Goal: Information Seeking & Learning: Learn about a topic

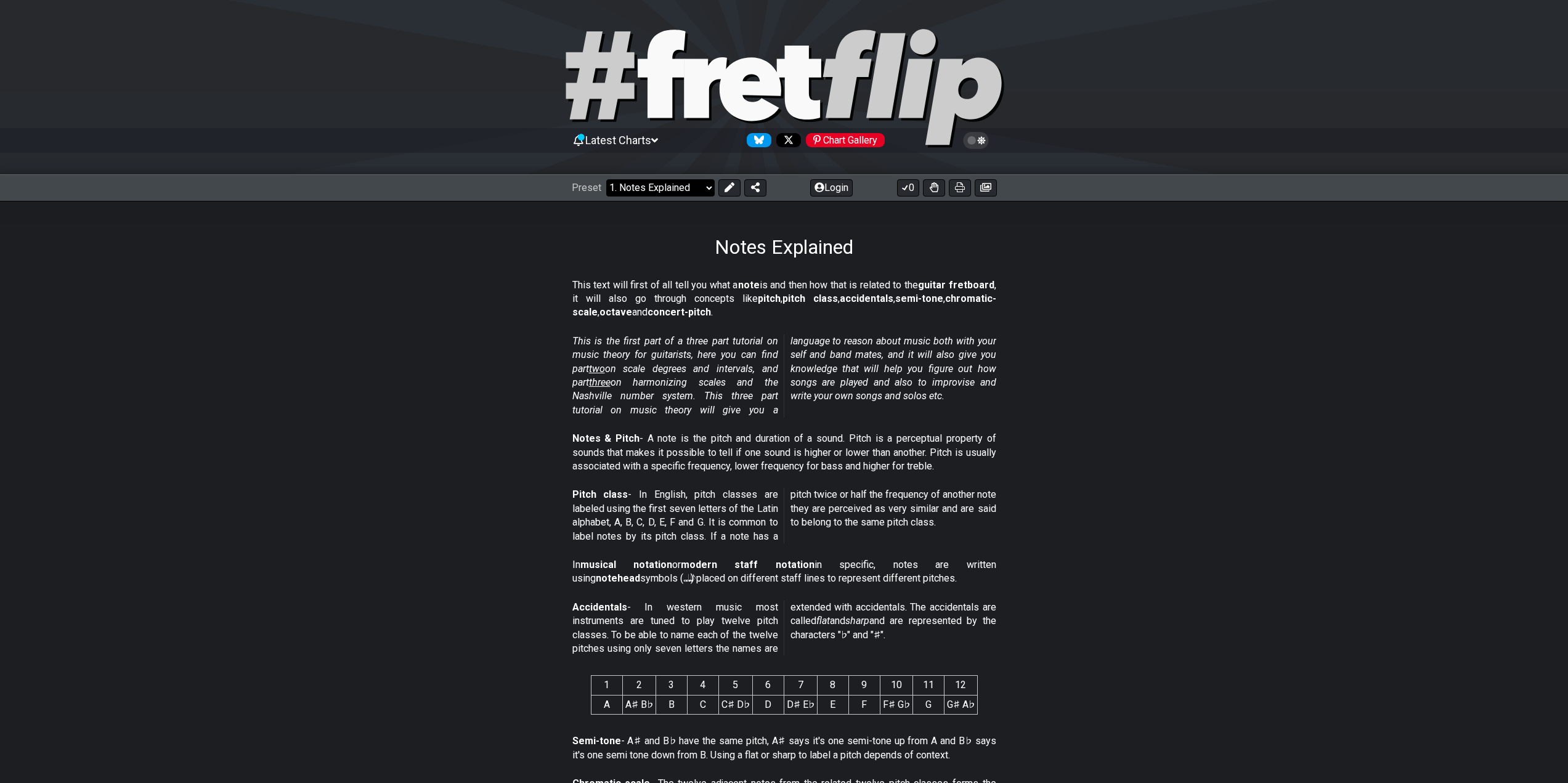
click at [695, 189] on select "Welcome to #fretflip! Initial Preset Custom Preset Minor Pentatonic Major Penta…" at bounding box center [661, 187] width 109 height 17
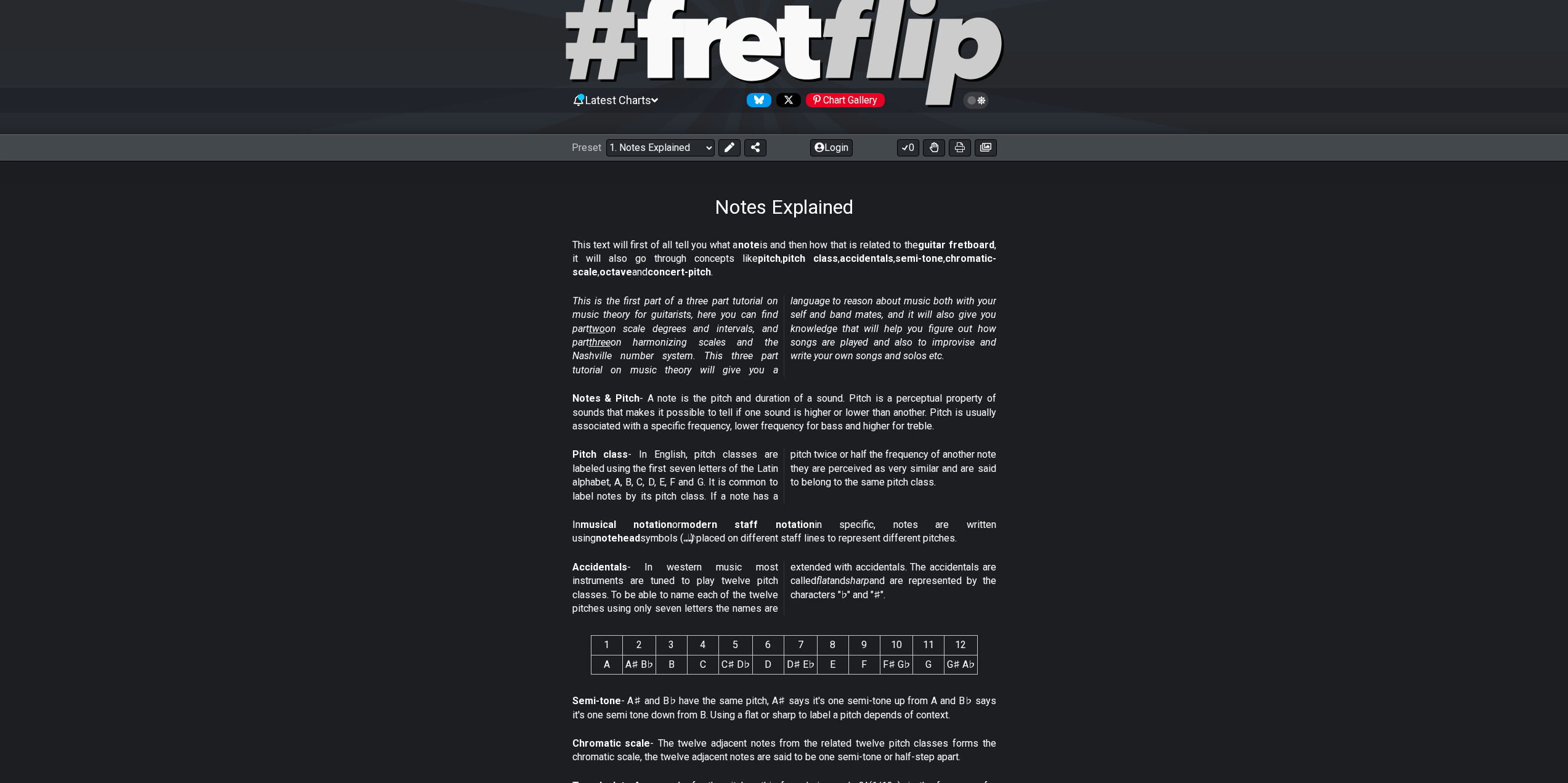
scroll to position [62, 0]
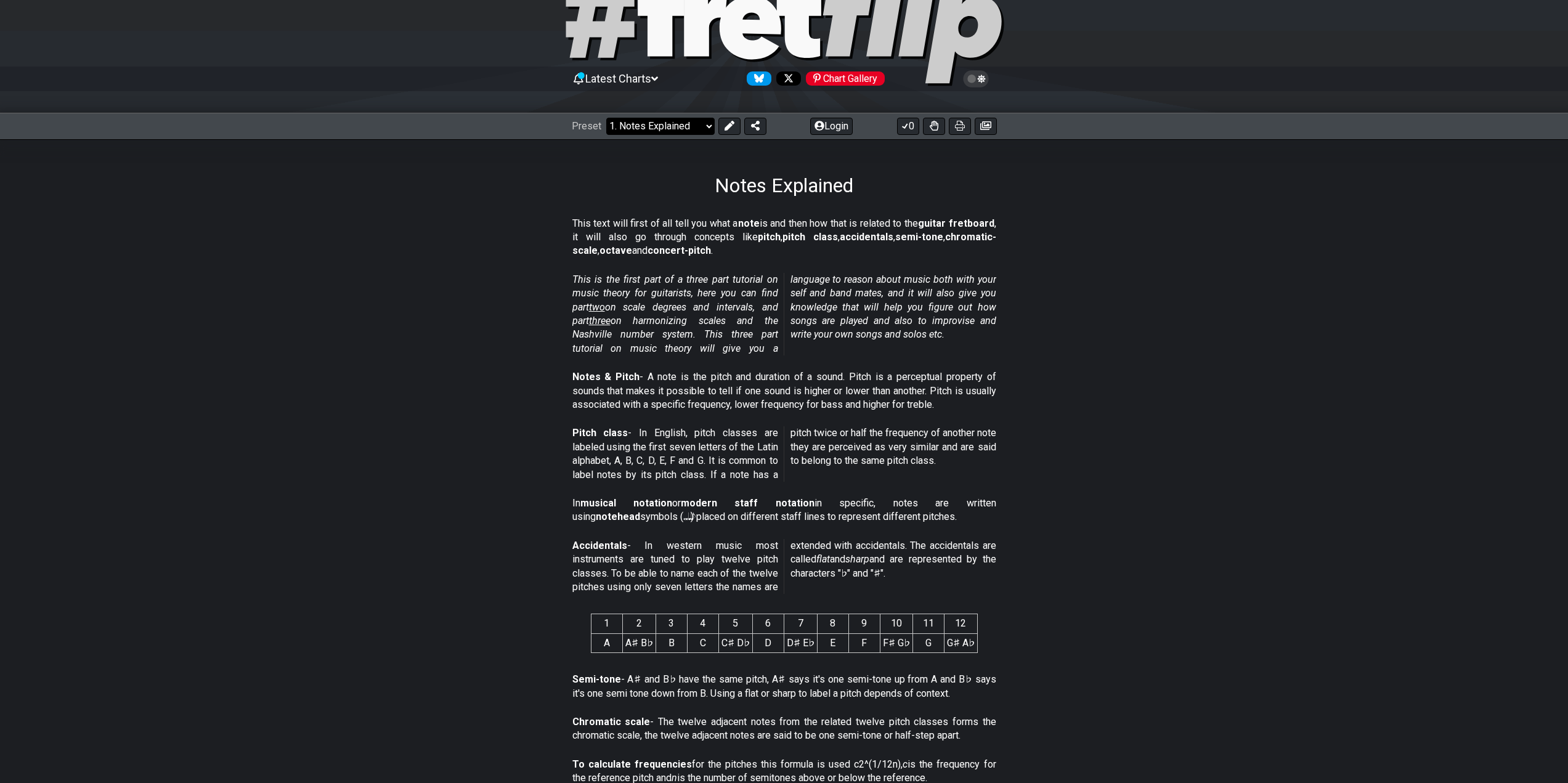
click at [659, 126] on select "Welcome to #fretflip! Initial Preset Custom Preset Minor Pentatonic Major Penta…" at bounding box center [661, 126] width 109 height 17
drag, startPoint x: 399, startPoint y: 253, endPoint x: 386, endPoint y: 253, distance: 13.0
click at [398, 253] on section "This text will first of all tell you what a note is and then how that is relate…" at bounding box center [784, 239] width 961 height 56
click at [667, 122] on select "Welcome to #fretflip! Initial Preset Custom Preset Minor Pentatonic Major Penta…" at bounding box center [661, 126] width 109 height 17
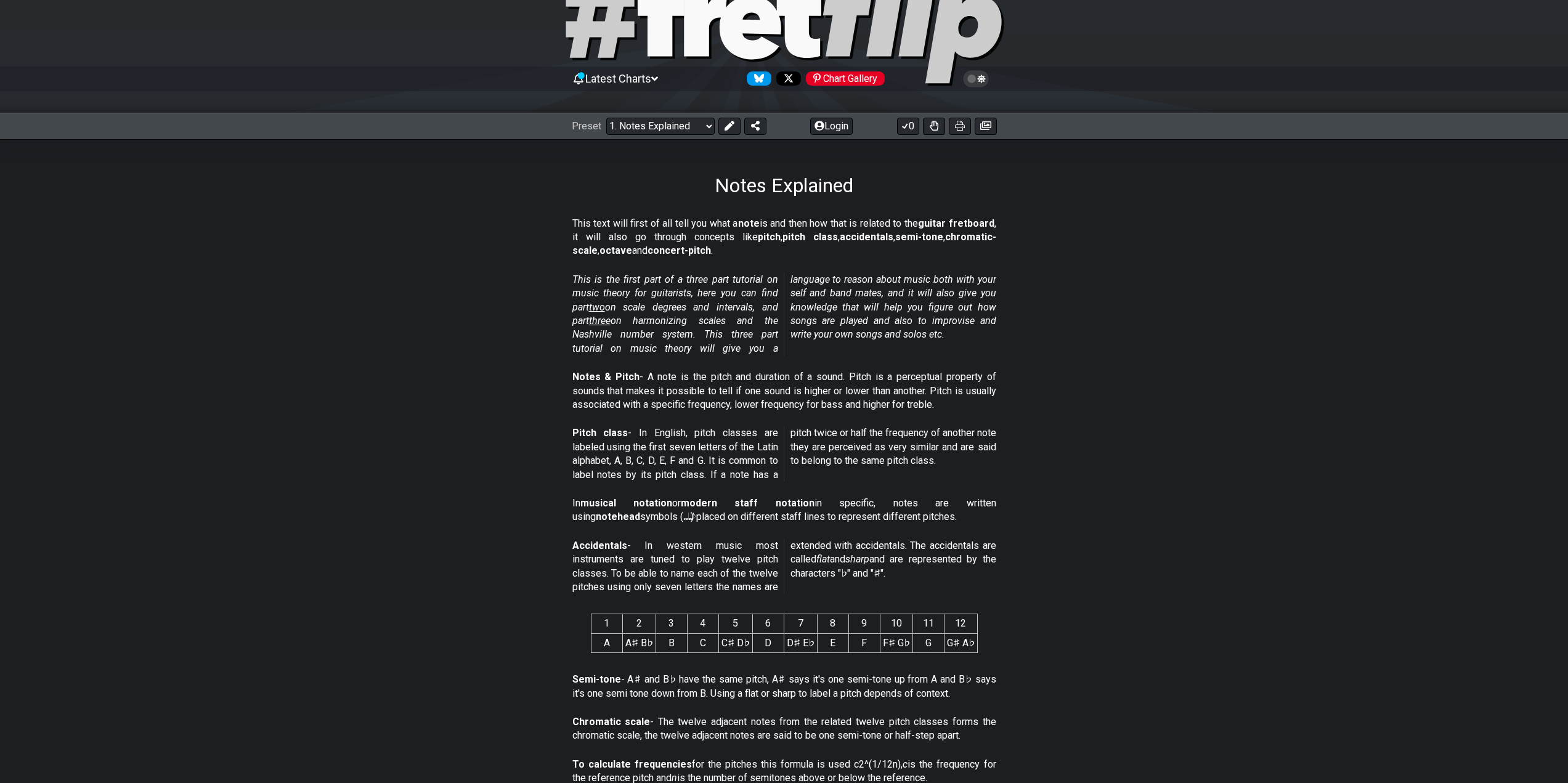
drag, startPoint x: 696, startPoint y: 222, endPoint x: 689, endPoint y: 327, distance: 105.2
drag, startPoint x: 684, startPoint y: 278, endPoint x: 713, endPoint y: 323, distance: 53.5
click at [713, 323] on em "This is the first part of a three part tutorial on music theory for guitarists,…" at bounding box center [784, 314] width 424 height 81
click at [517, 229] on section "This text will first of all tell you what a note is and then how that is relate…" at bounding box center [784, 239] width 961 height 56
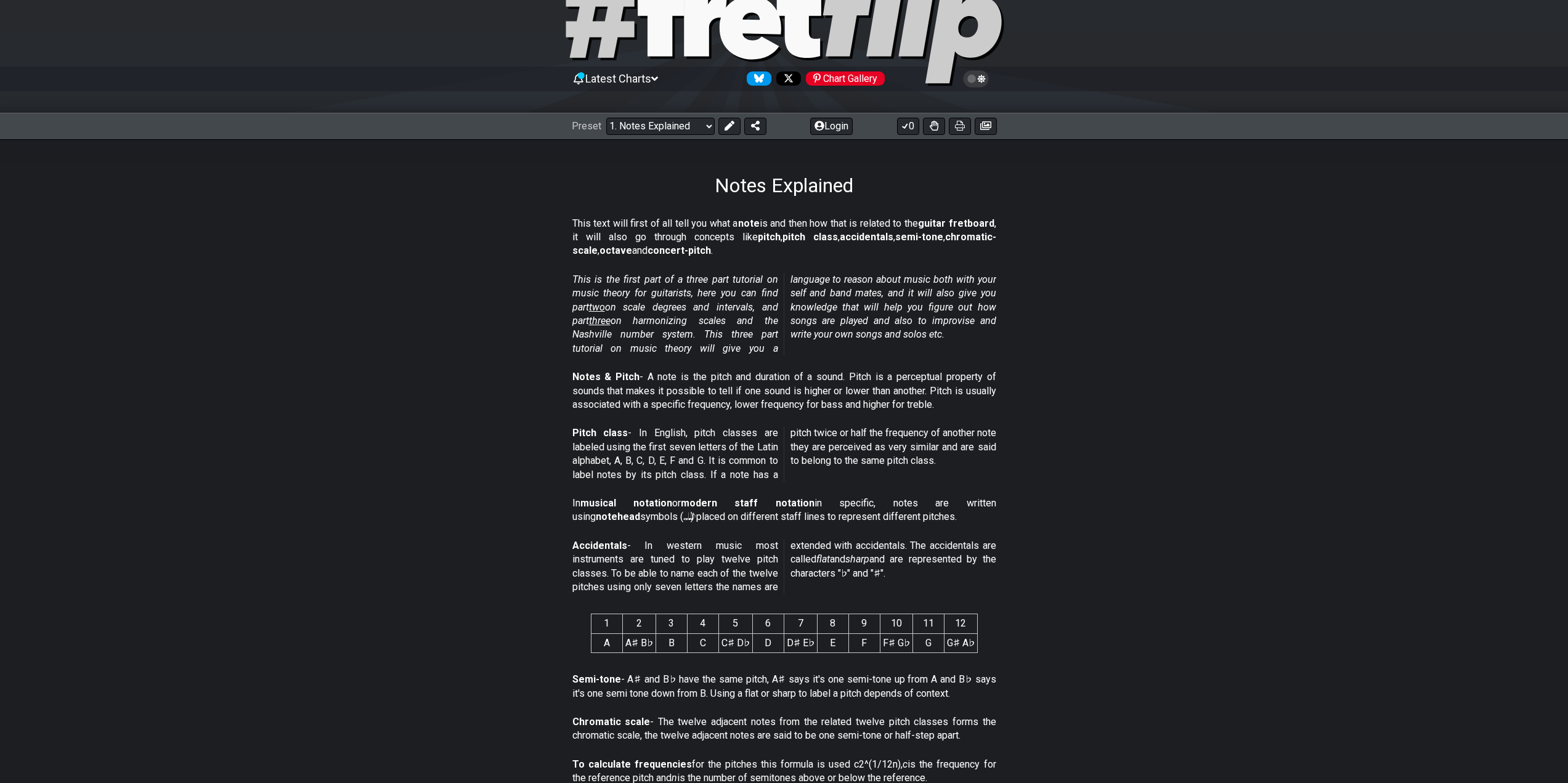
drag, startPoint x: 909, startPoint y: 558, endPoint x: 907, endPoint y: 566, distance: 8.2
click at [908, 558] on p "Accidentals - In western music most instruments are tuned to play twelve pitch …" at bounding box center [784, 567] width 424 height 55
click at [820, 575] on p "Accidentals - In western music most instruments are tuned to play twelve pitch …" at bounding box center [784, 567] width 424 height 55
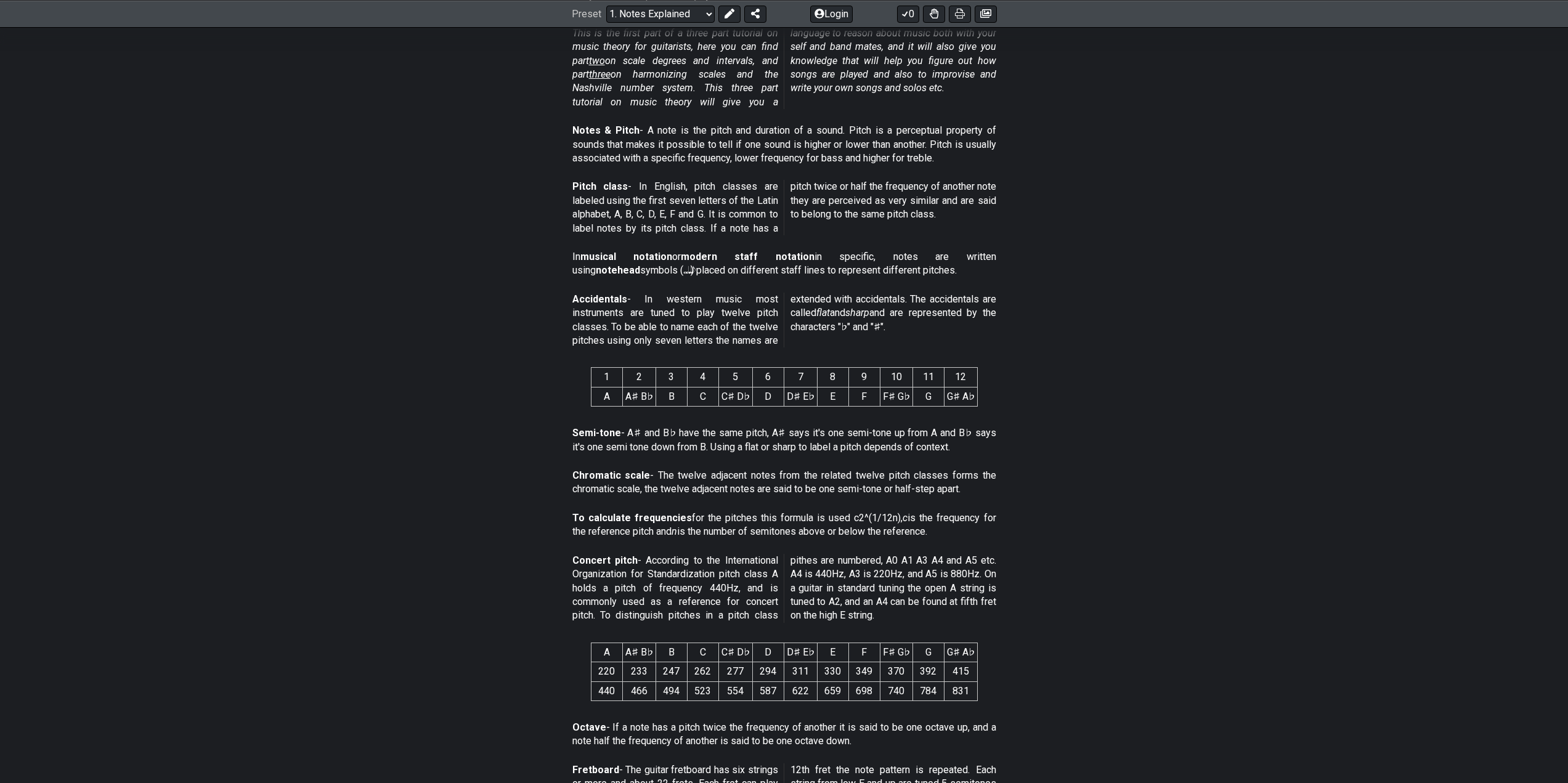
scroll to position [924, 0]
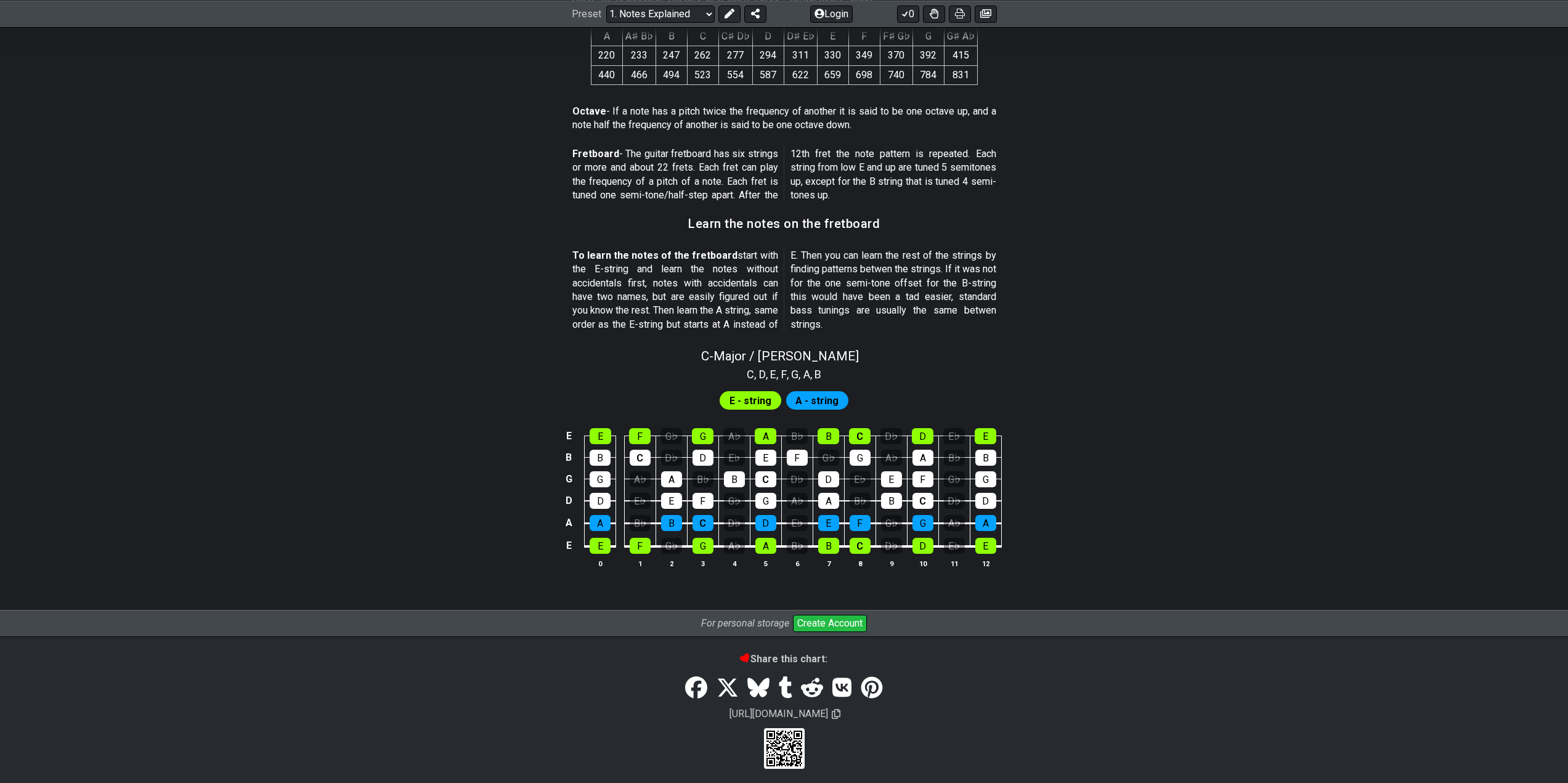
drag, startPoint x: 666, startPoint y: 558, endPoint x: 721, endPoint y: 547, distance: 56.1
drag, startPoint x: 201, startPoint y: 310, endPoint x: 199, endPoint y: 320, distance: 10.2
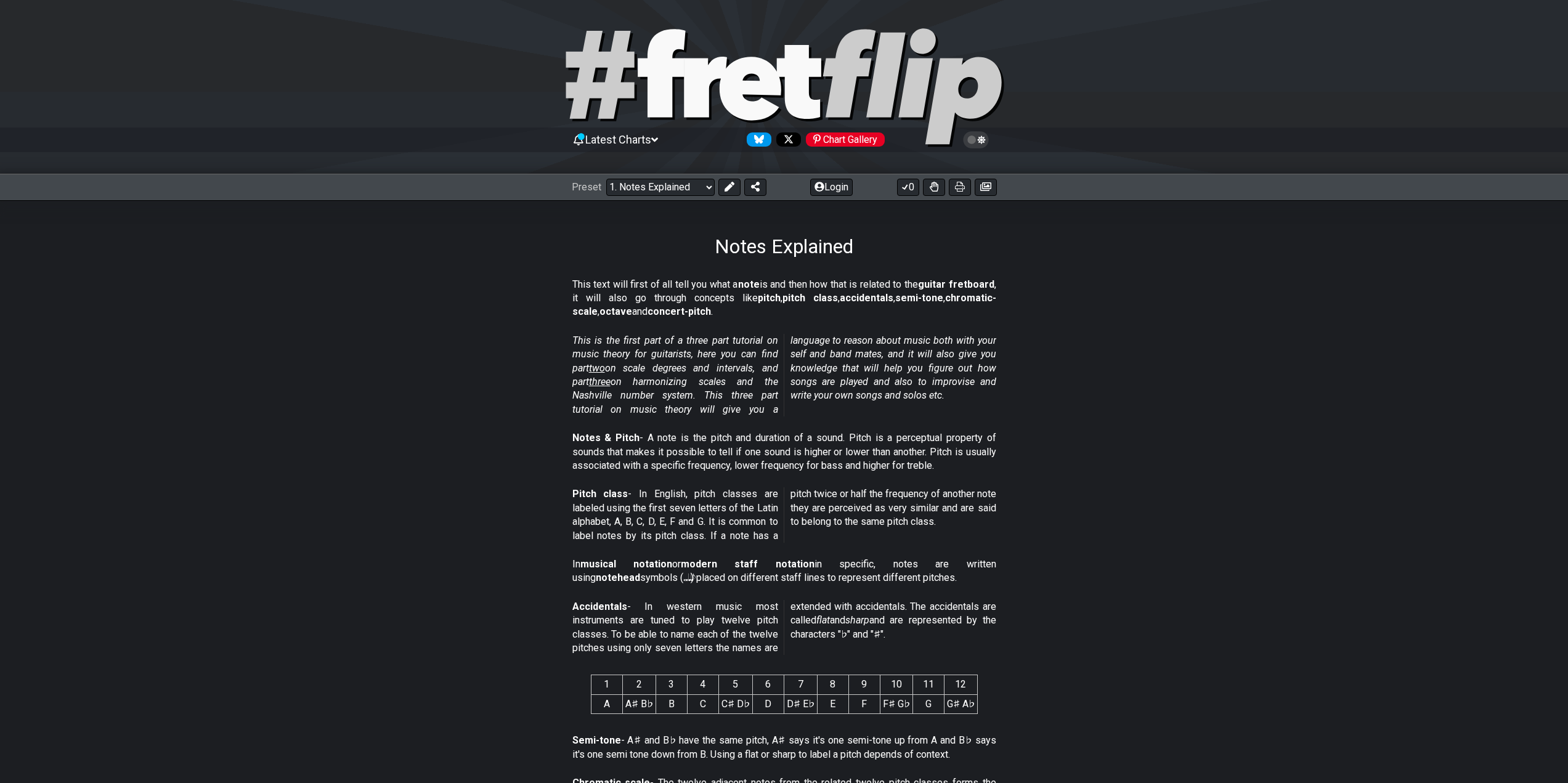
scroll to position [0, 0]
click at [653, 181] on select "Welcome to #fretflip! Initial Preset Custom Preset Minor Pentatonic Major Penta…" at bounding box center [661, 187] width 109 height 17
click at [606, 179] on select "Welcome to #fretflip! Initial Preset Custom Preset Minor Pentatonic Major Penta…" at bounding box center [661, 187] width 109 height 17
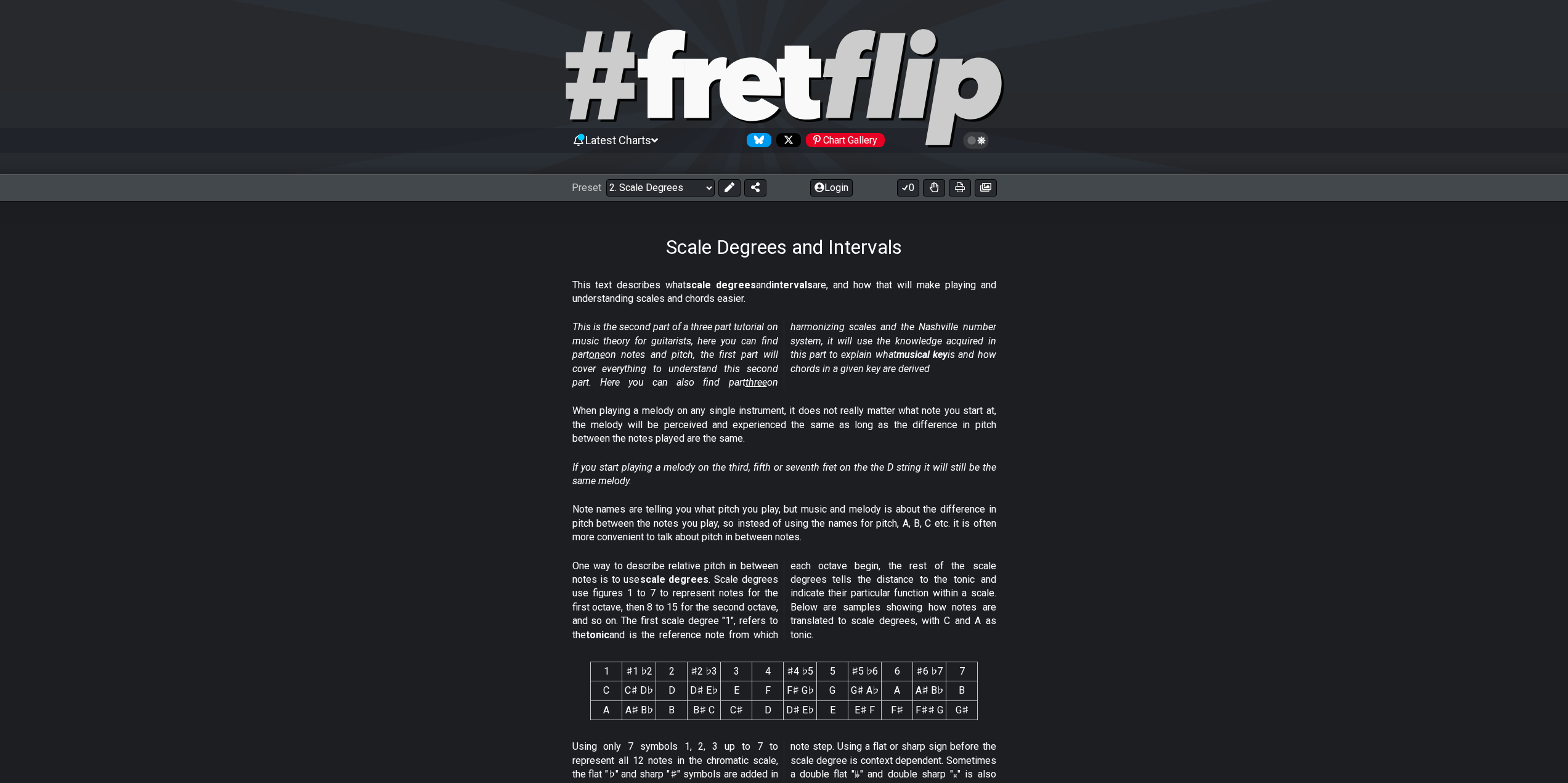
click at [692, 176] on div "Preset Welcome to #fretflip! Initial Preset Custom Preset Minor Pentatonic Majo…" at bounding box center [784, 187] width 1568 height 27
click at [686, 184] on select "Welcome to #fretflip! Initial Preset Custom Preset Minor Pentatonic Major Penta…" at bounding box center [661, 187] width 109 height 17
click at [606, 179] on select "Welcome to #fretflip! Initial Preset Custom Preset Minor Pentatonic Major Penta…" at bounding box center [661, 187] width 109 height 17
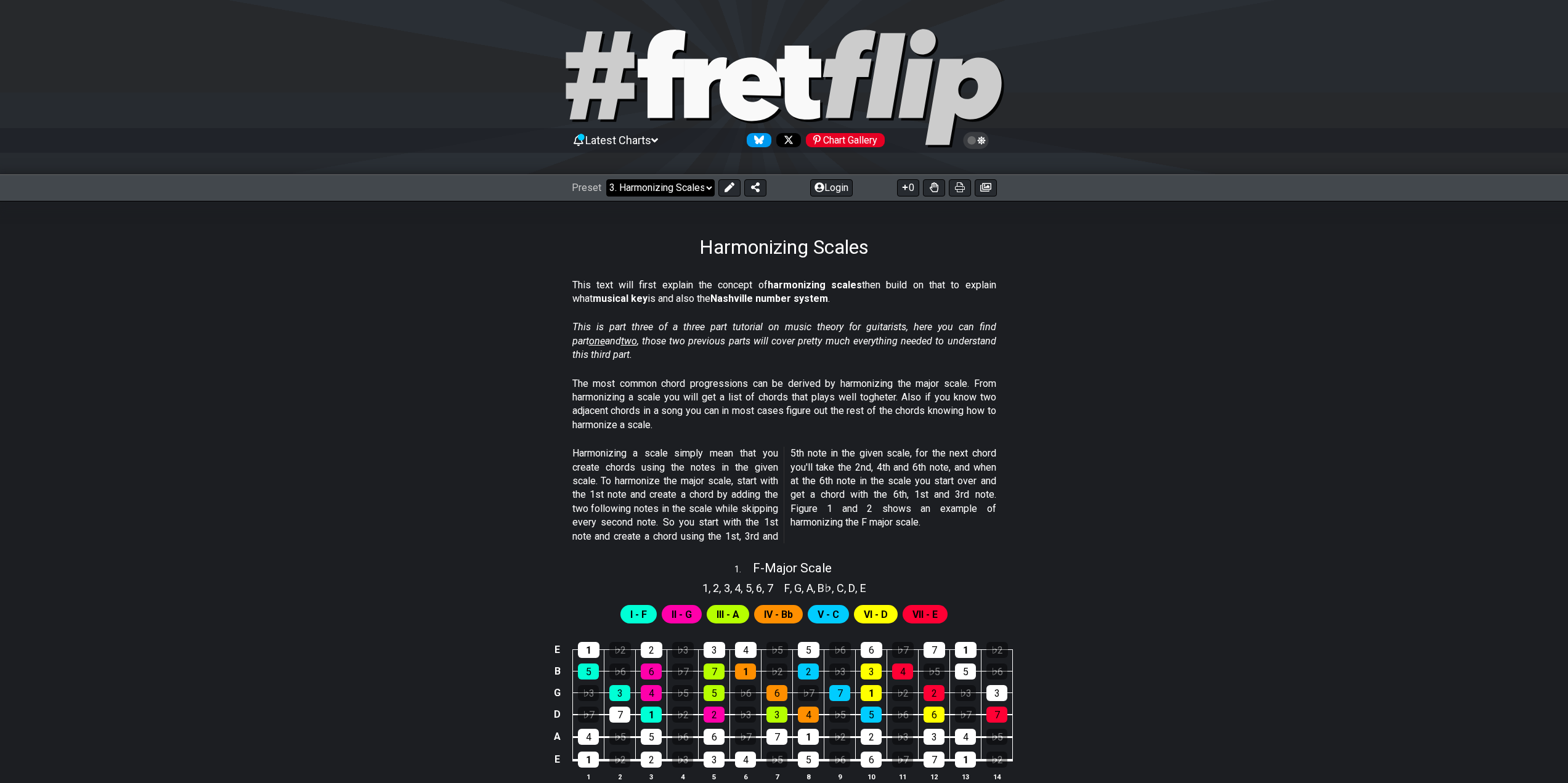
click at [670, 189] on select "Welcome to #fretflip! Initial Preset Custom Preset Minor Pentatonic Major Penta…" at bounding box center [661, 187] width 109 height 17
click at [606, 179] on select "Welcome to #fretflip! Initial Preset Custom Preset Minor Pentatonic Major Penta…" at bounding box center [661, 187] width 109 height 17
select select "/the-caged-system"
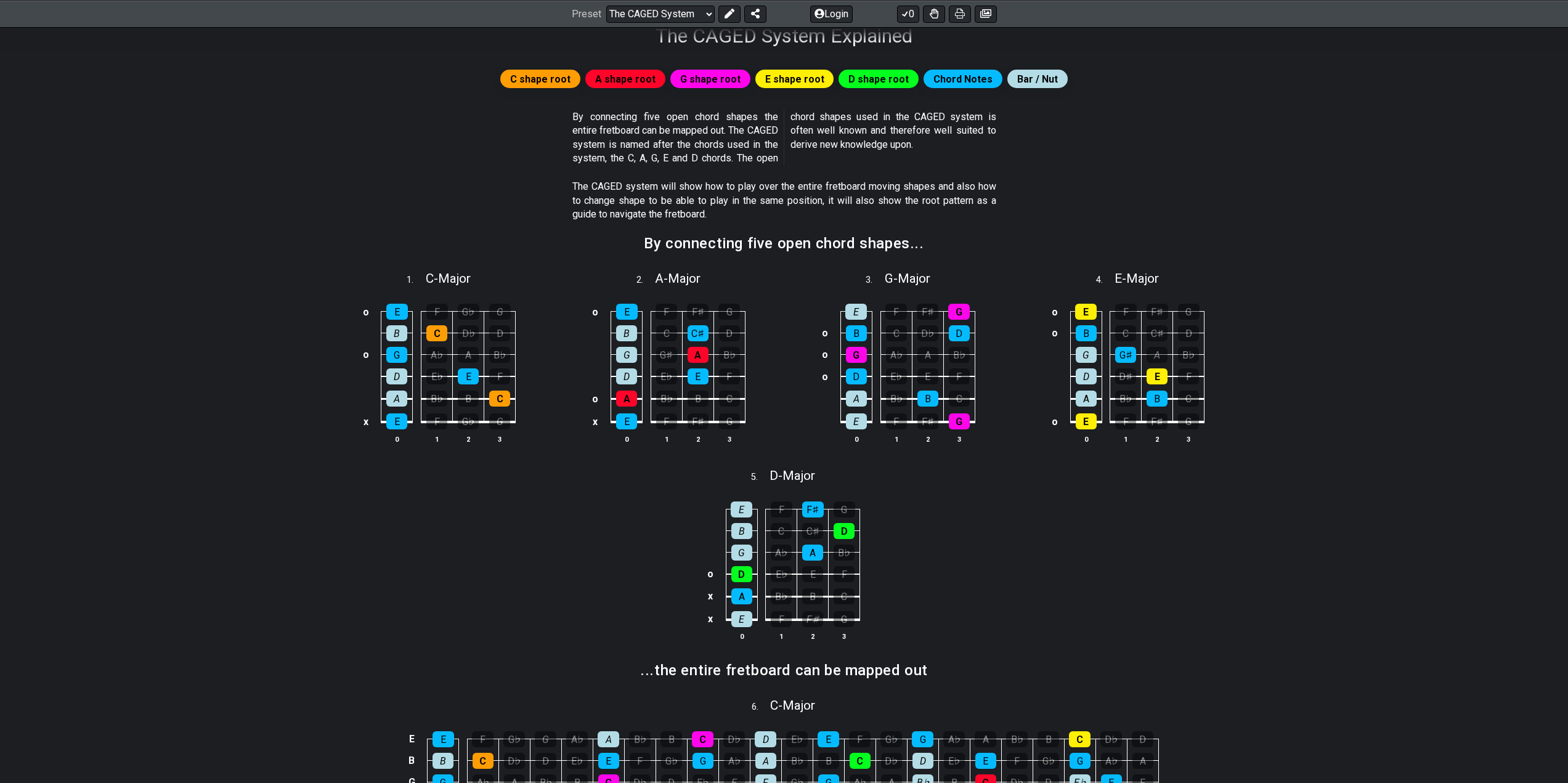
scroll to position [246, 0]
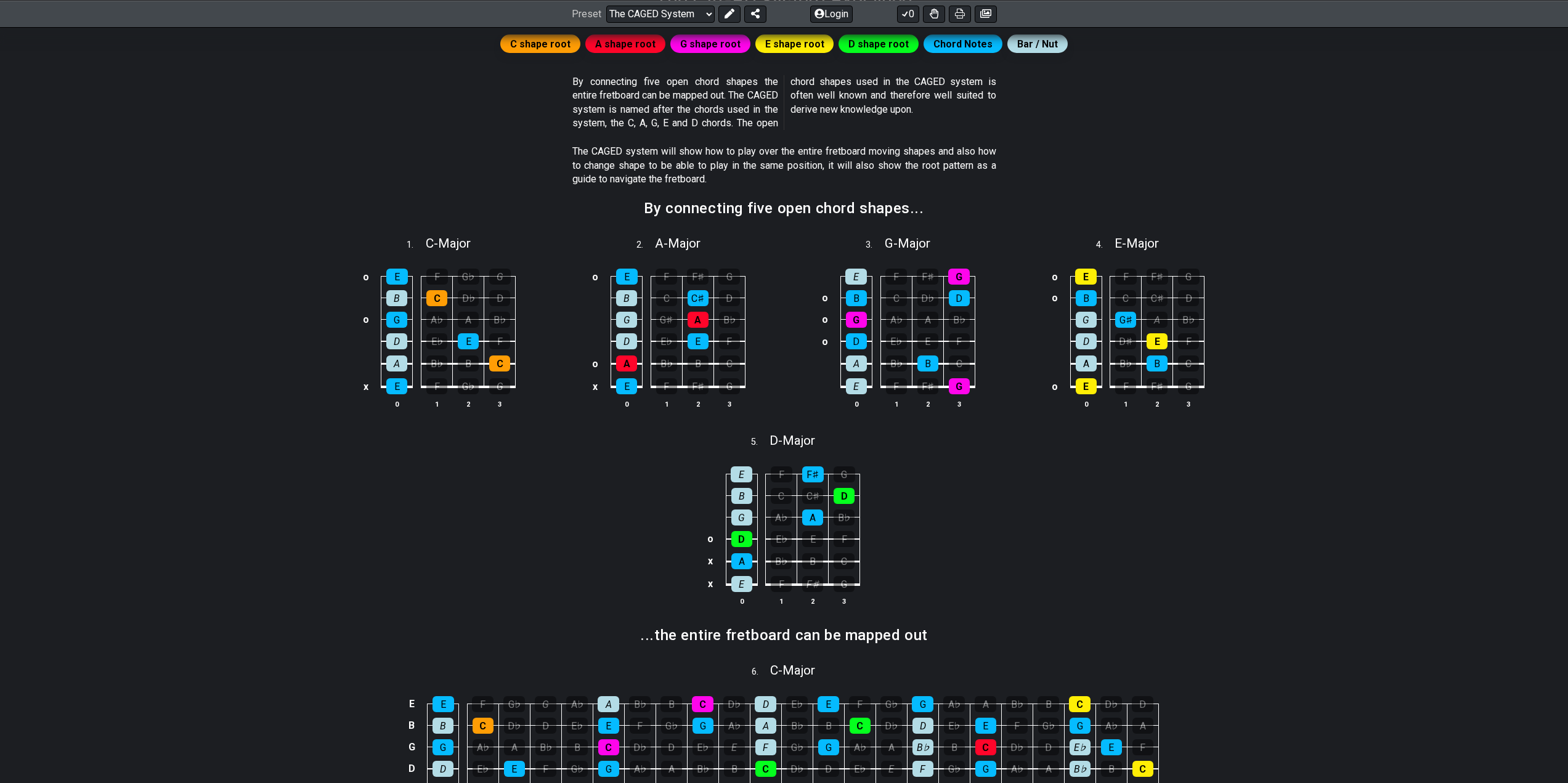
drag, startPoint x: 457, startPoint y: 477, endPoint x: 54, endPoint y: 447, distance: 404.1
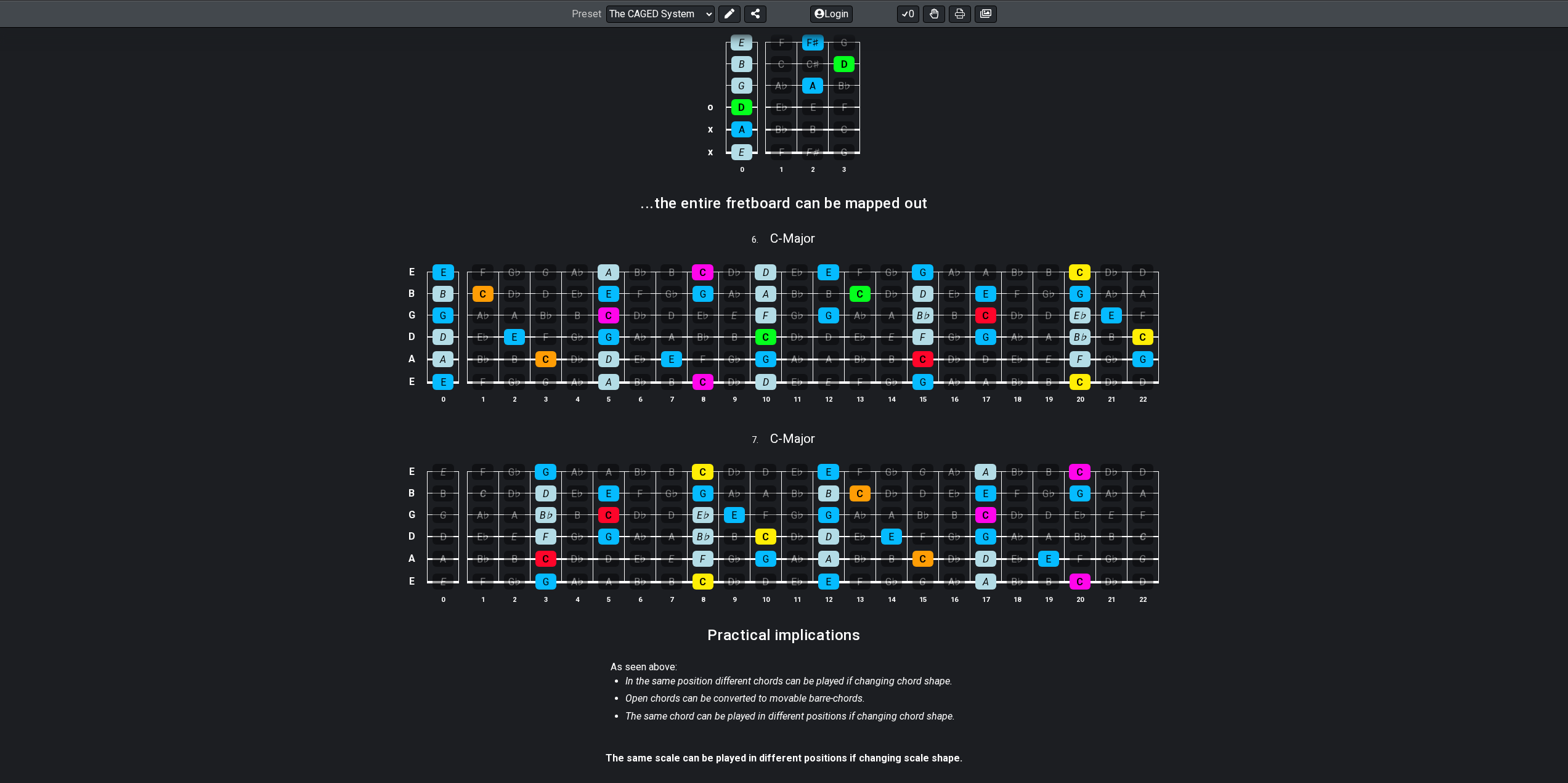
scroll to position [678, 0]
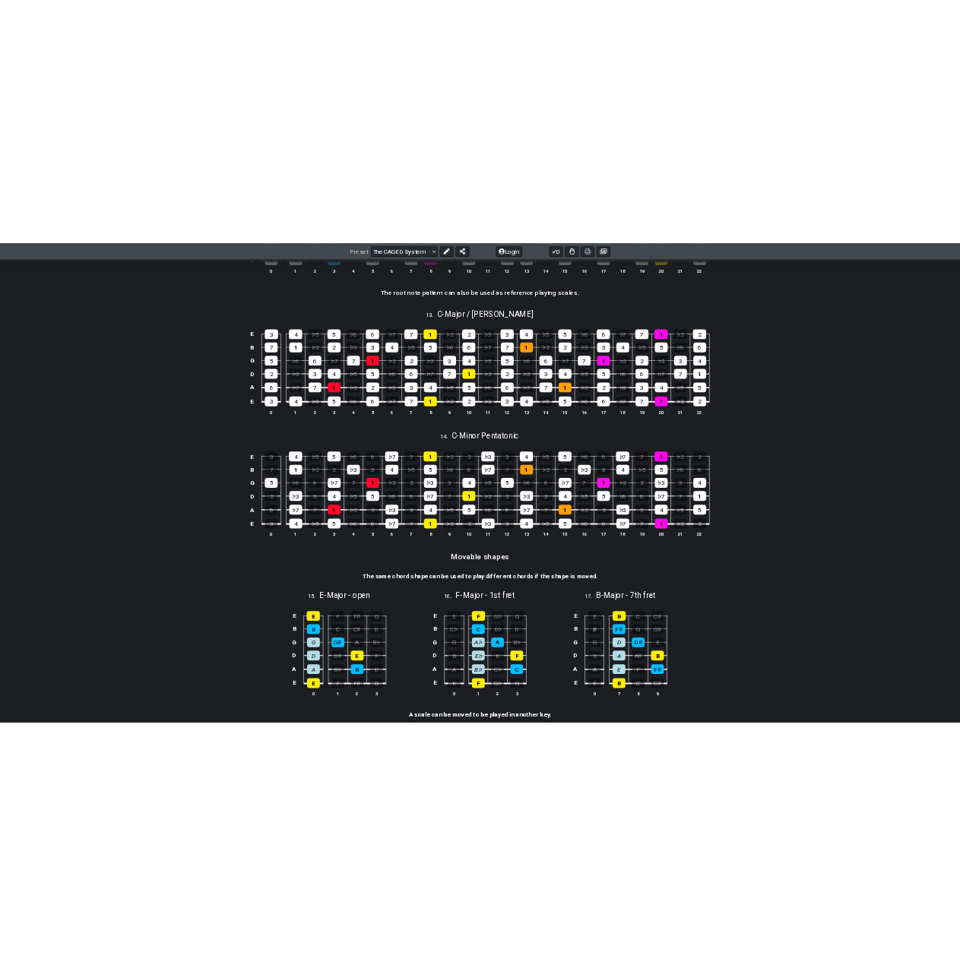
scroll to position [3799, 0]
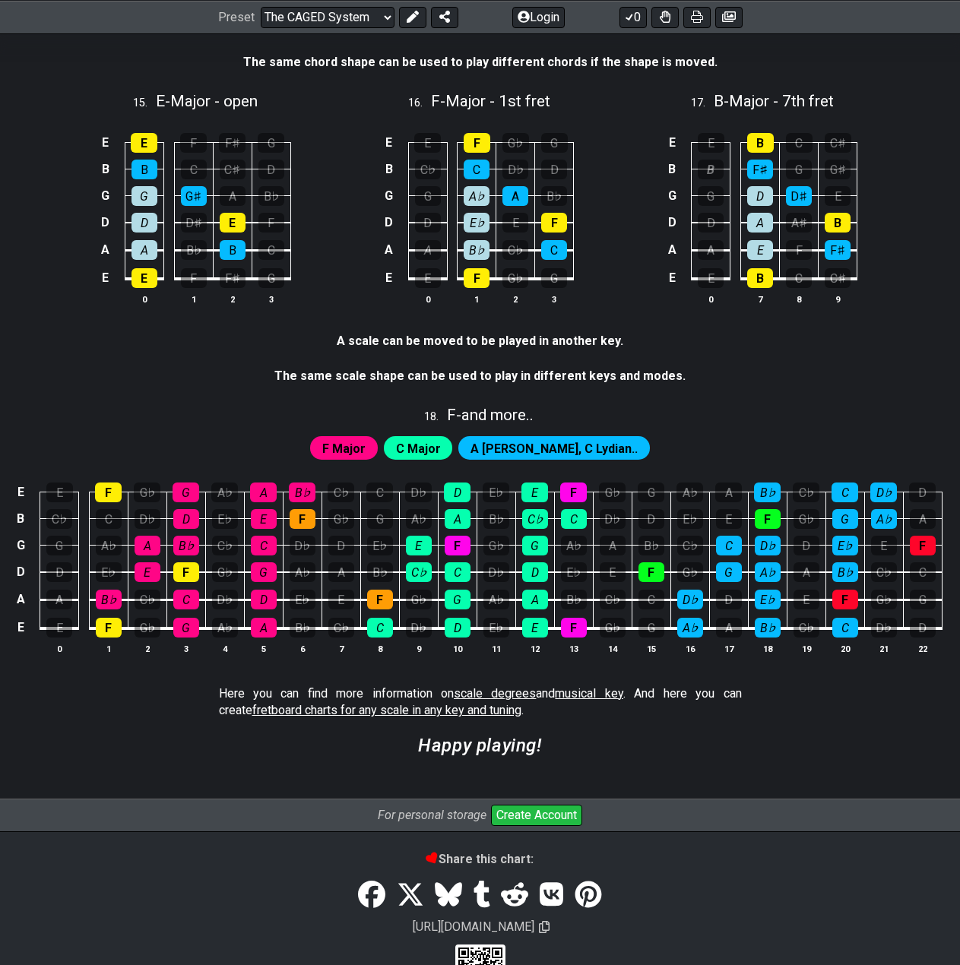
scroll to position [3854, 0]
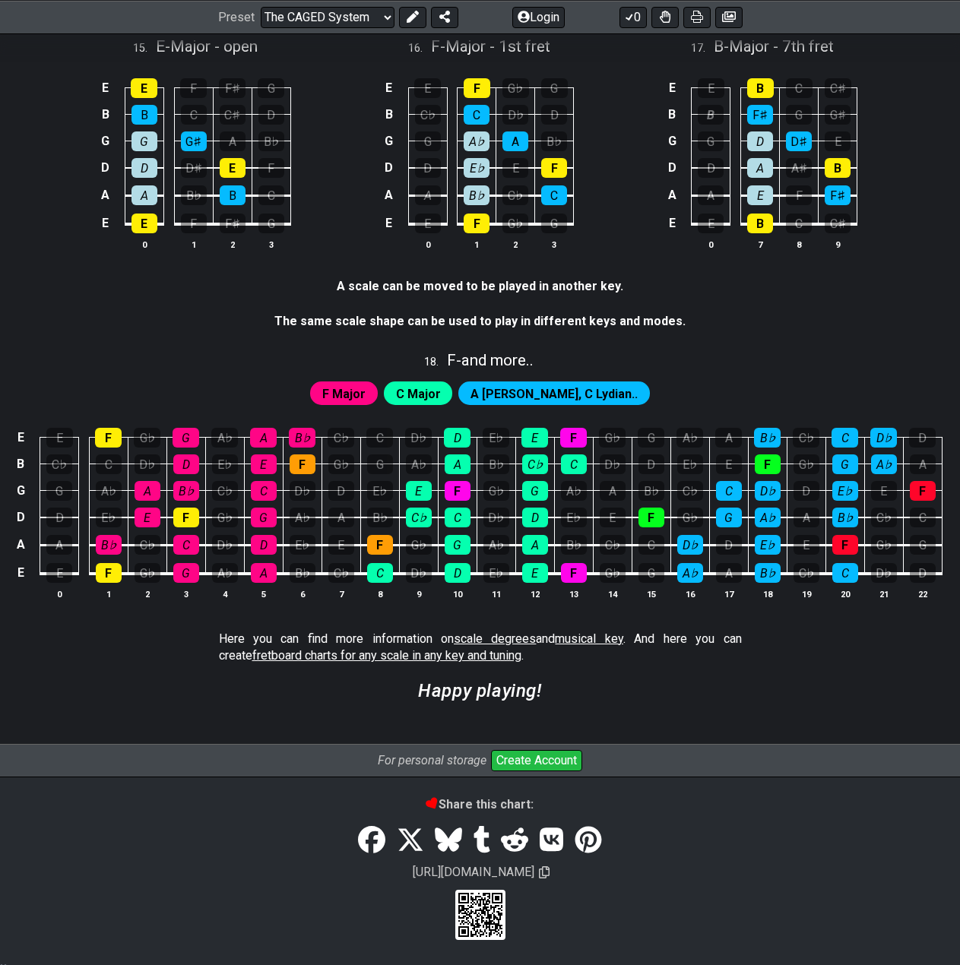
drag, startPoint x: 166, startPoint y: 348, endPoint x: 93, endPoint y: 303, distance: 85.0
click at [93, 303] on section "A scale can be moved to be played in another key." at bounding box center [480, 289] width 960 height 35
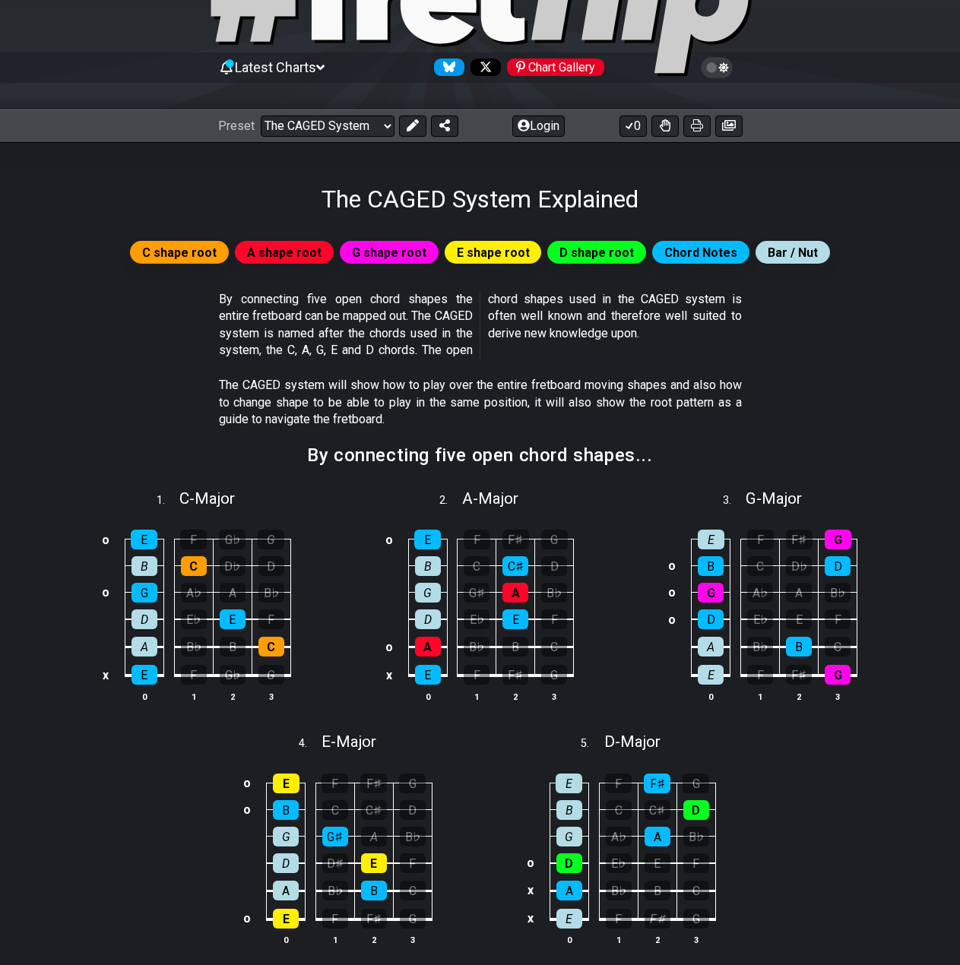
scroll to position [0, 0]
